Goal: Find specific page/section: Find specific page/section

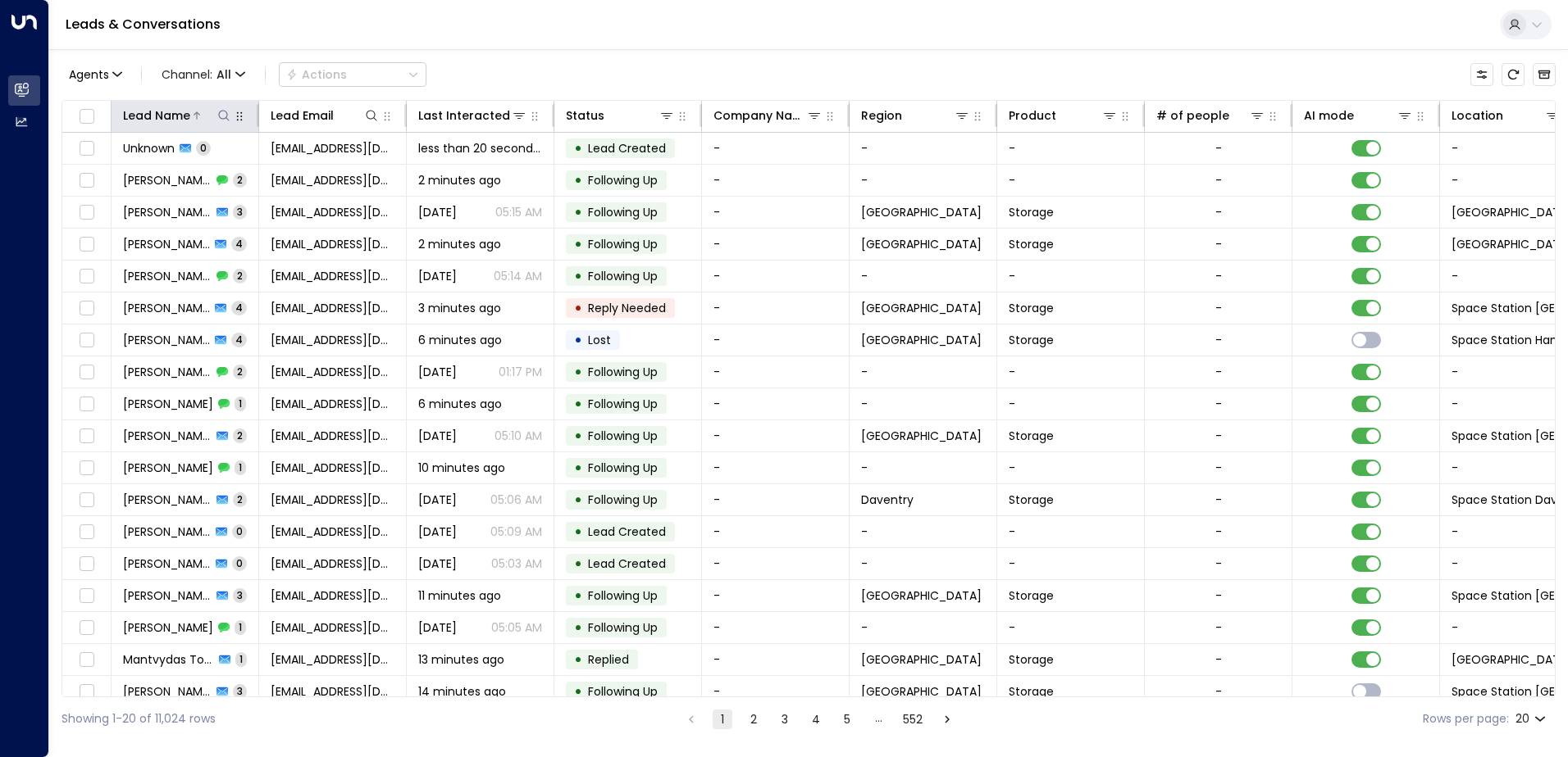
click at [228, 120] on icon at bounding box center [223, 115] width 10 height 10
type input "*********"
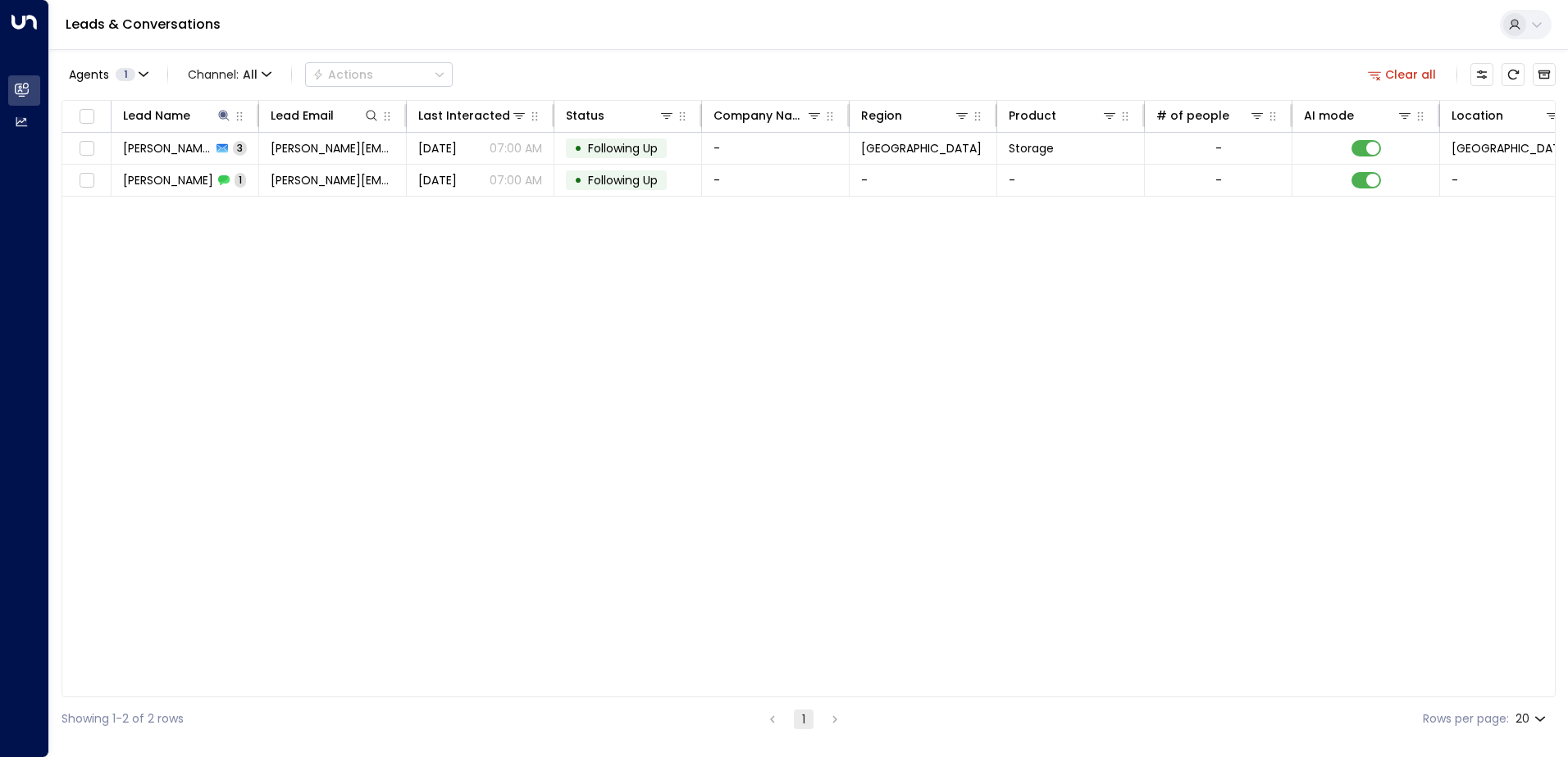
click at [290, 273] on div "Lead Name Lead Email Last Interacted Status Company Name Region Product # of pe…" at bounding box center [808, 399] width 1494 height 597
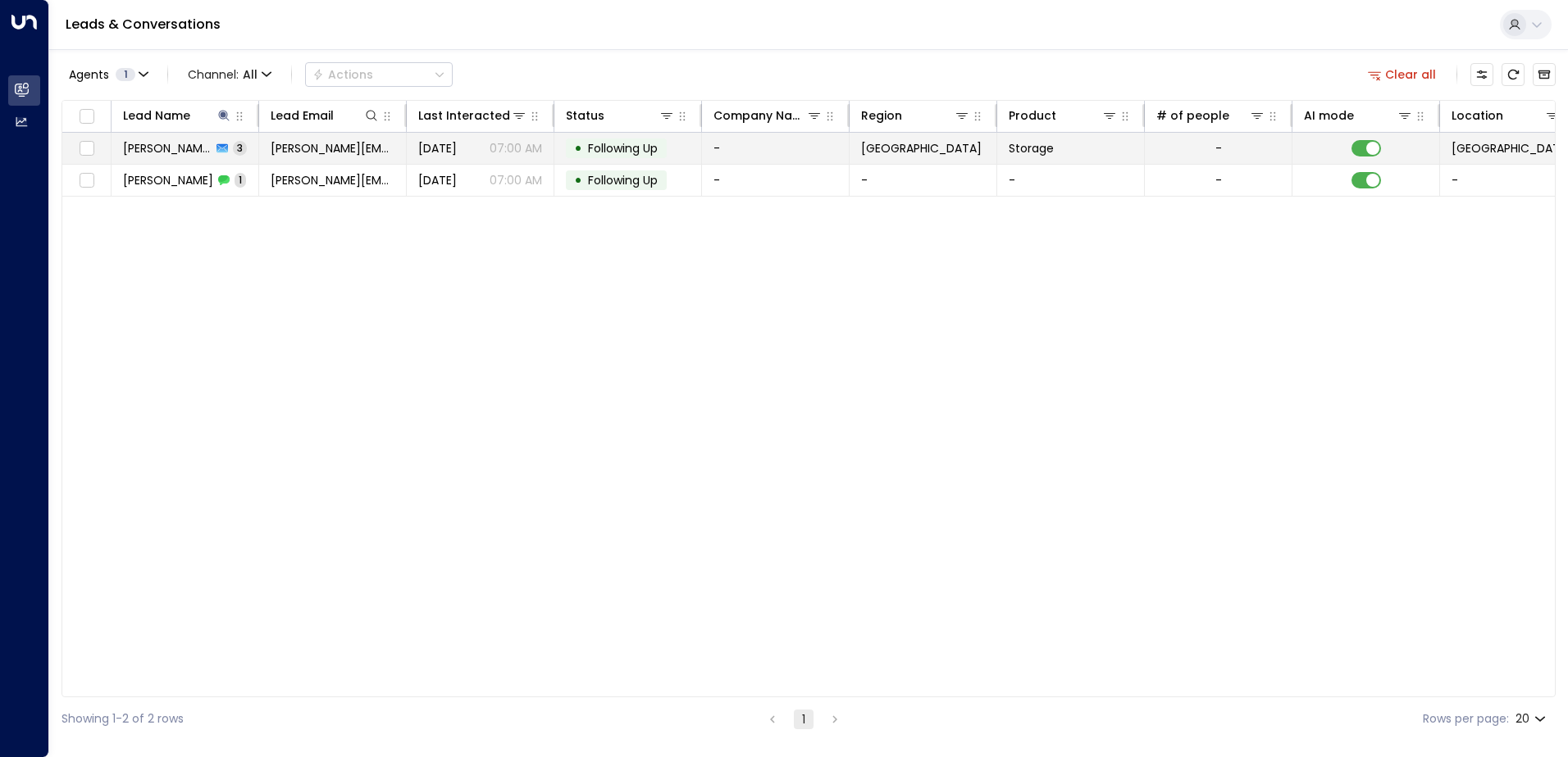
click at [173, 148] on span "[PERSON_NAME]" at bounding box center [167, 148] width 88 height 16
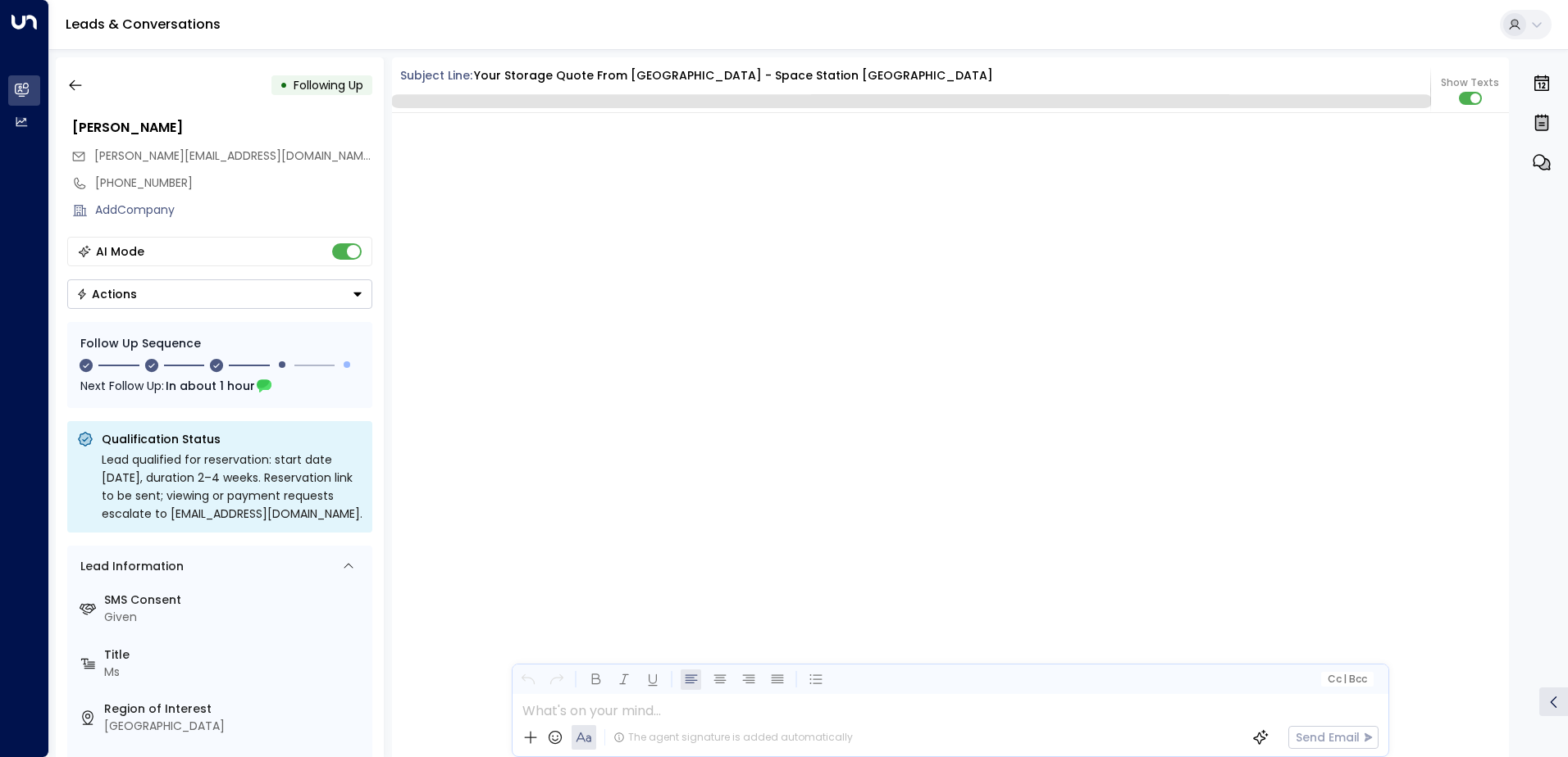
scroll to position [1982, 0]
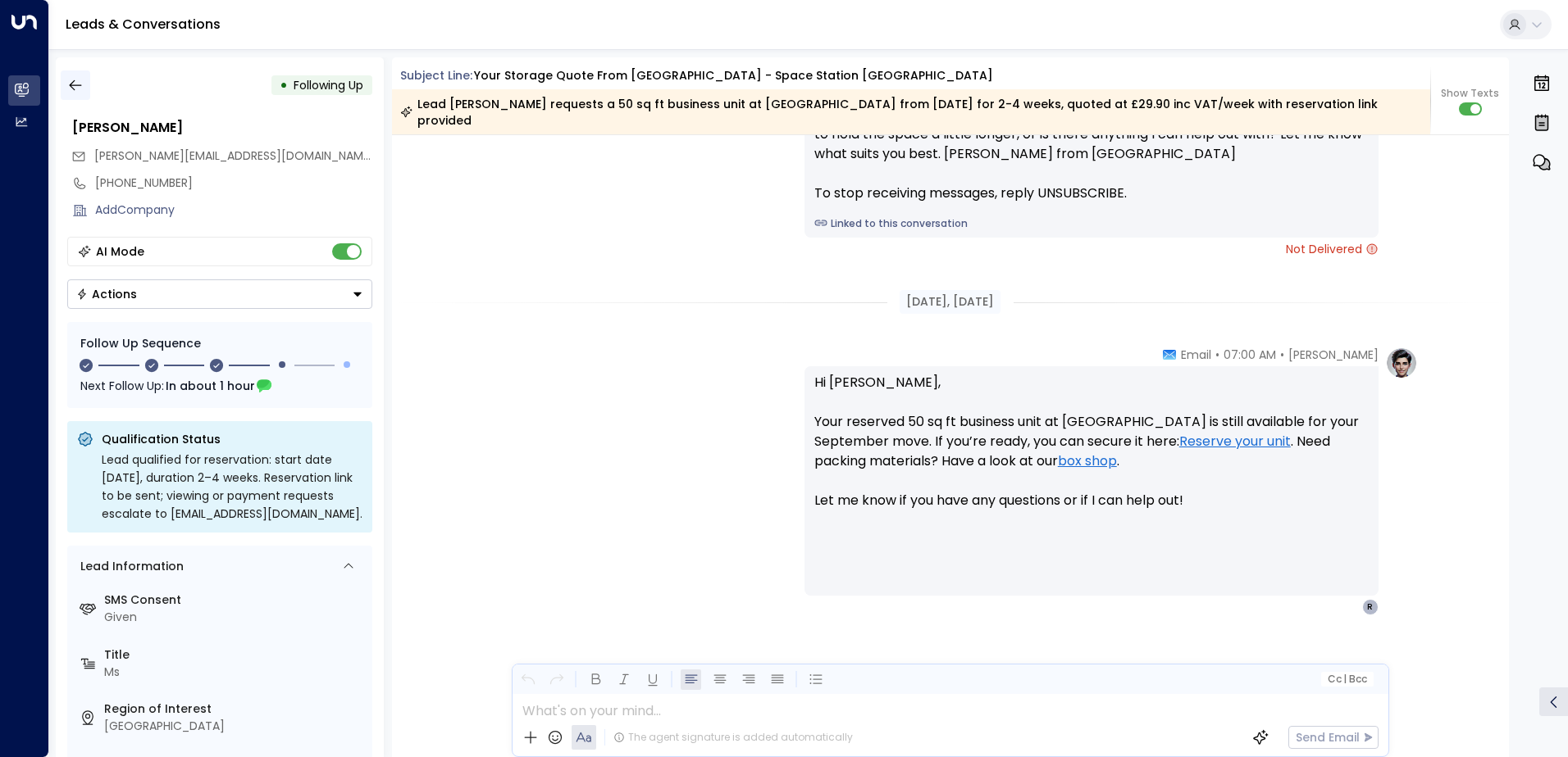
click at [68, 81] on icon "button" at bounding box center [75, 85] width 16 height 16
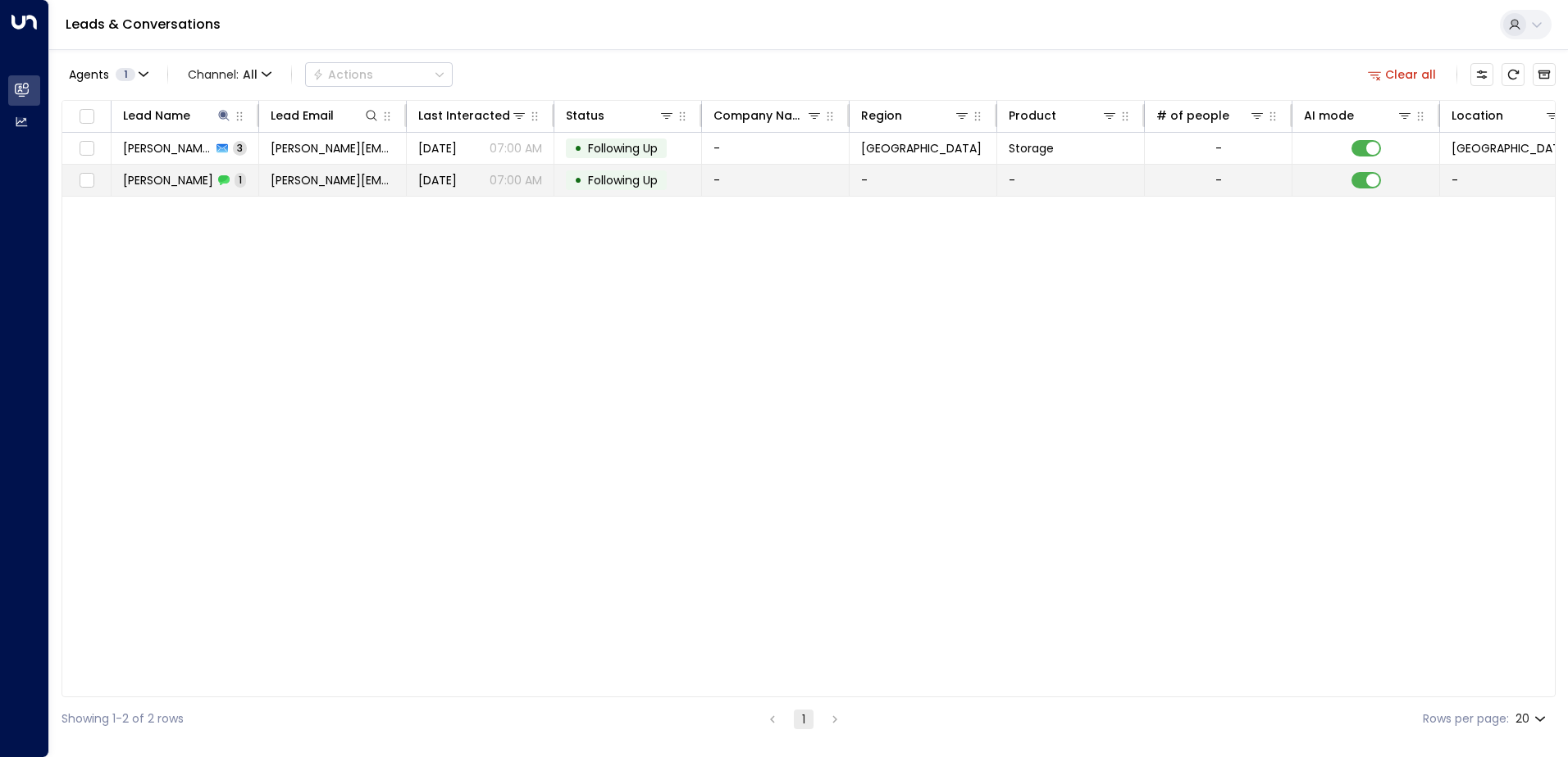
click at [181, 185] on div "[PERSON_NAME] 1" at bounding box center [185, 180] width 123 height 16
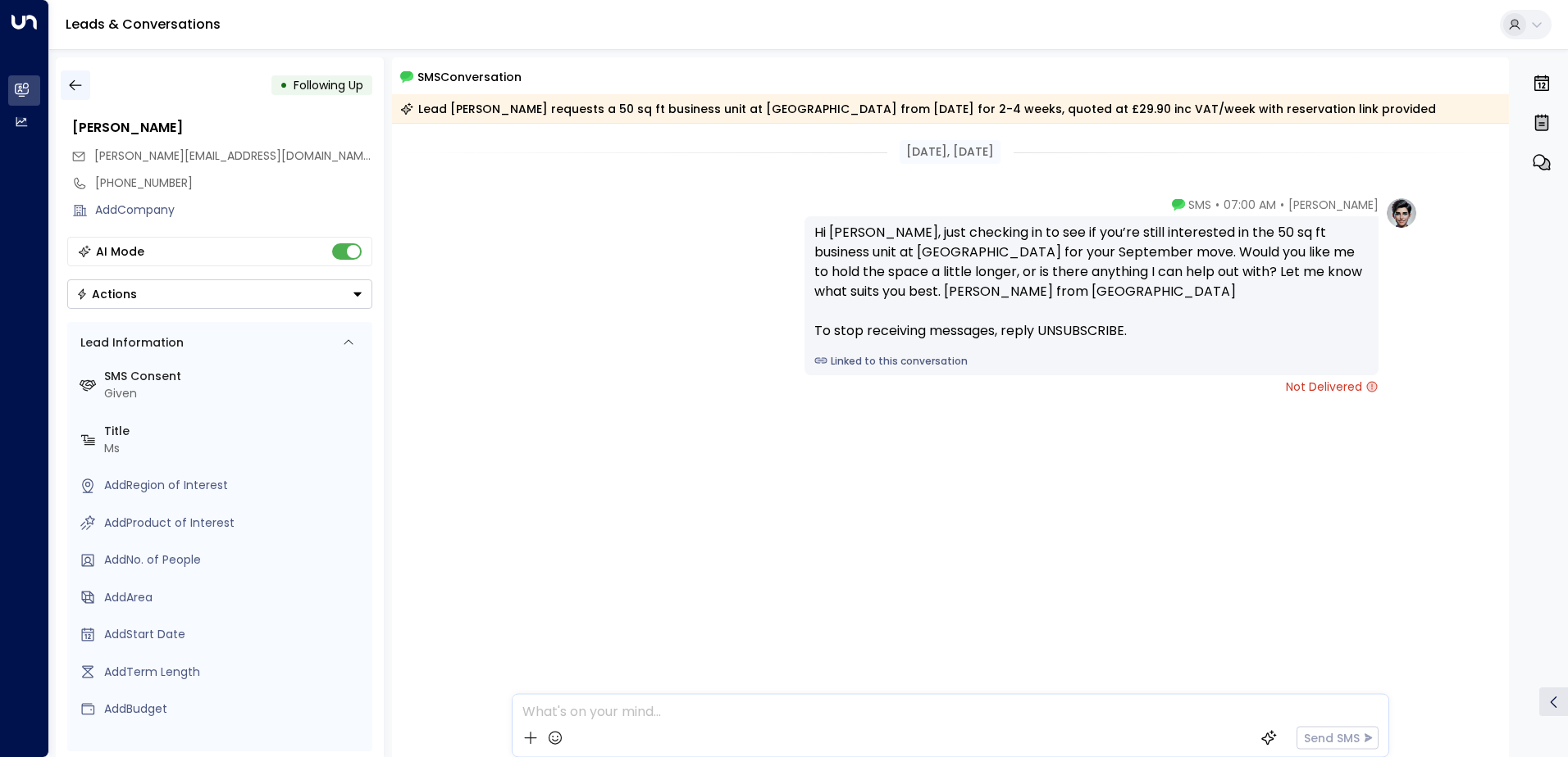
click at [75, 82] on icon "button" at bounding box center [75, 85] width 16 height 16
